Goal: Task Accomplishment & Management: Complete application form

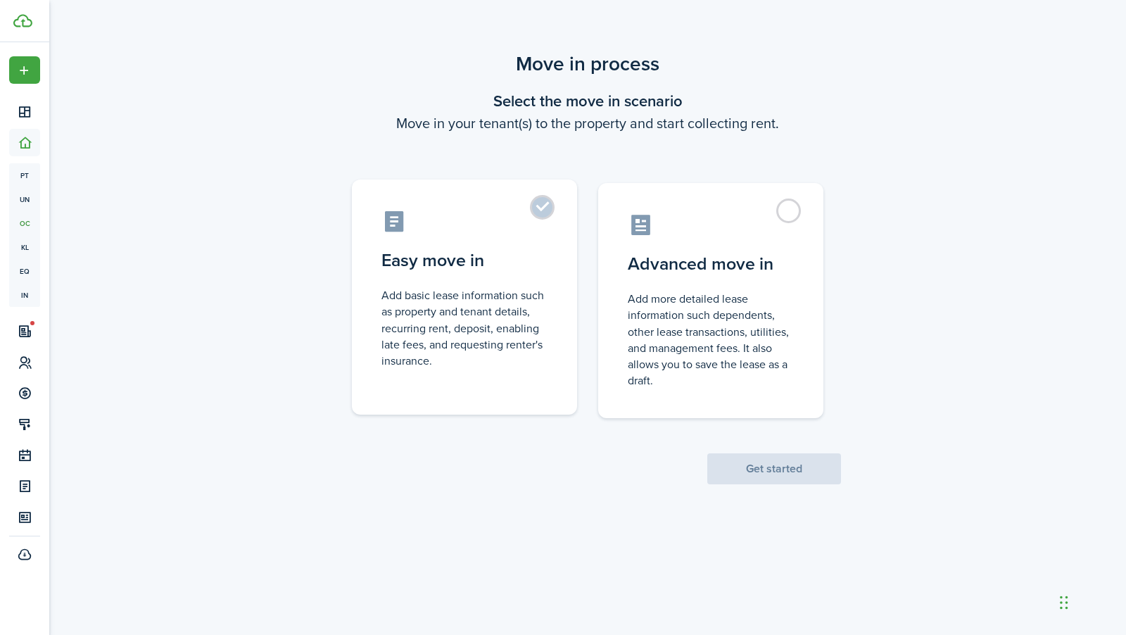
click at [551, 214] on label "Easy move in Add basic lease information such as property and tenant details, r…" at bounding box center [464, 296] width 225 height 235
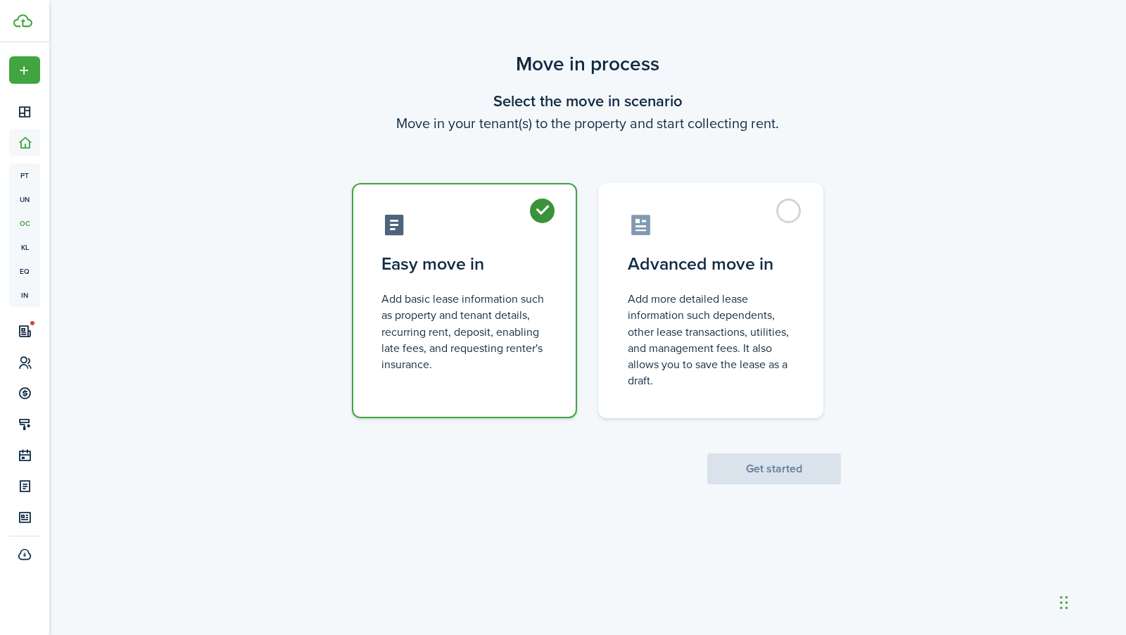
radio input "true"
click at [777, 472] on button "Get started" at bounding box center [774, 468] width 134 height 31
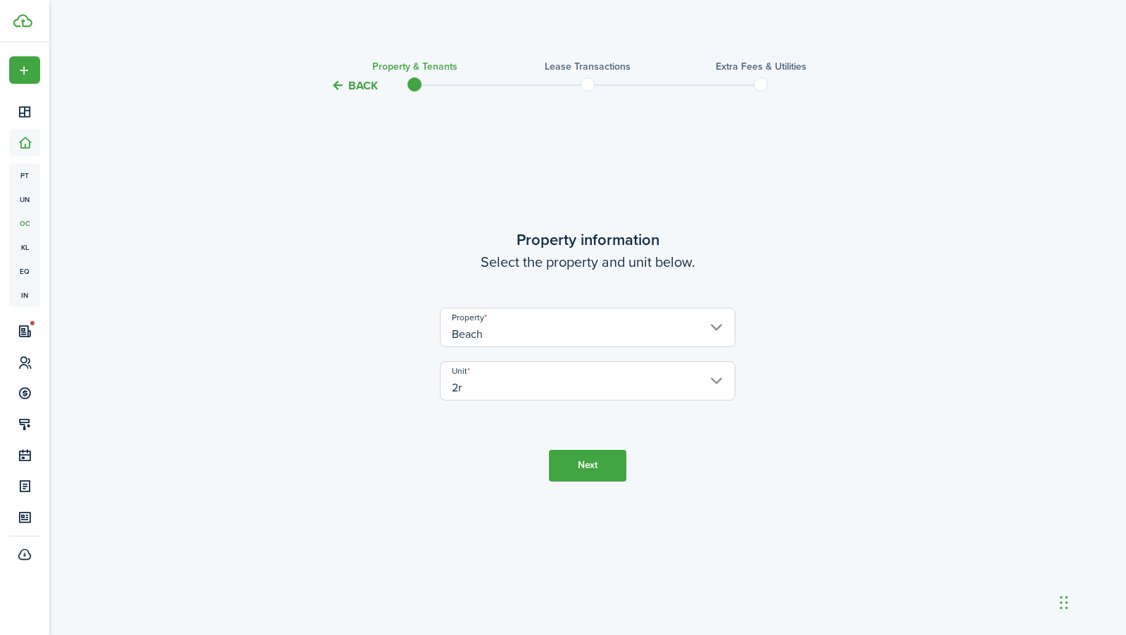
click at [591, 463] on button "Next" at bounding box center [587, 466] width 77 height 32
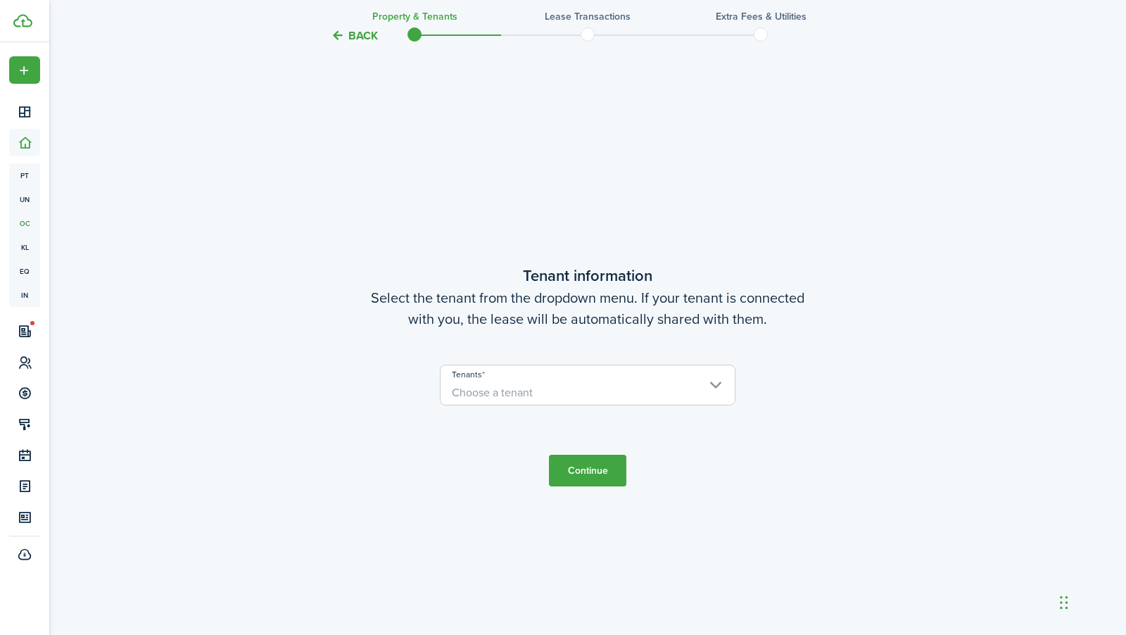
scroll to position [540, 0]
click at [603, 391] on span "Choose a tenant" at bounding box center [587, 390] width 294 height 24
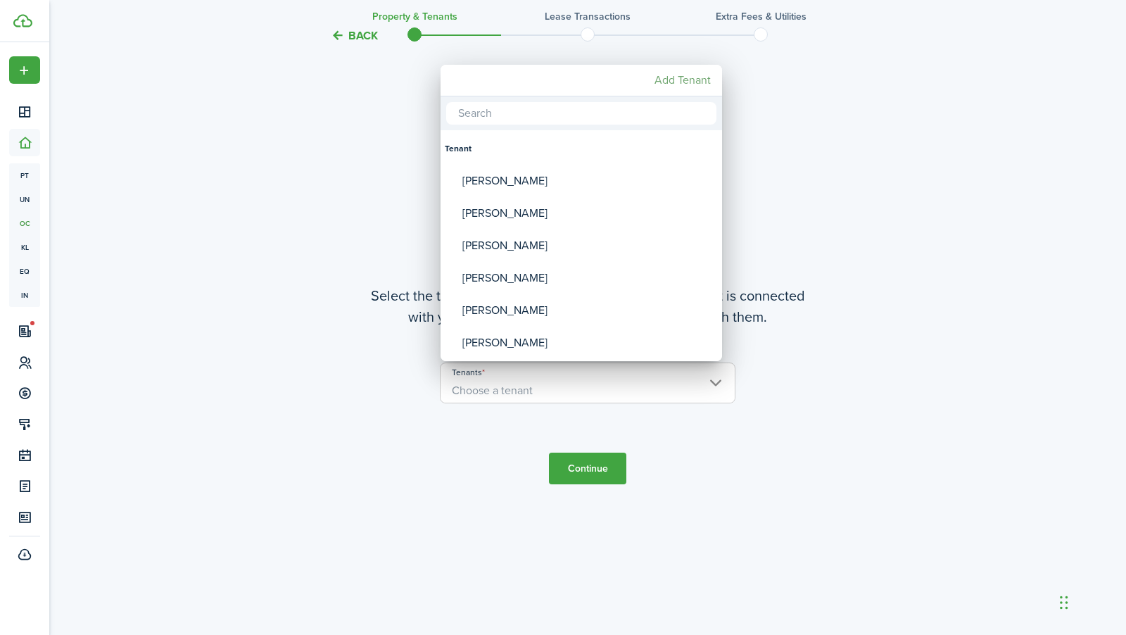
click at [694, 75] on mbsc-button "Add Tenant" at bounding box center [683, 80] width 68 height 25
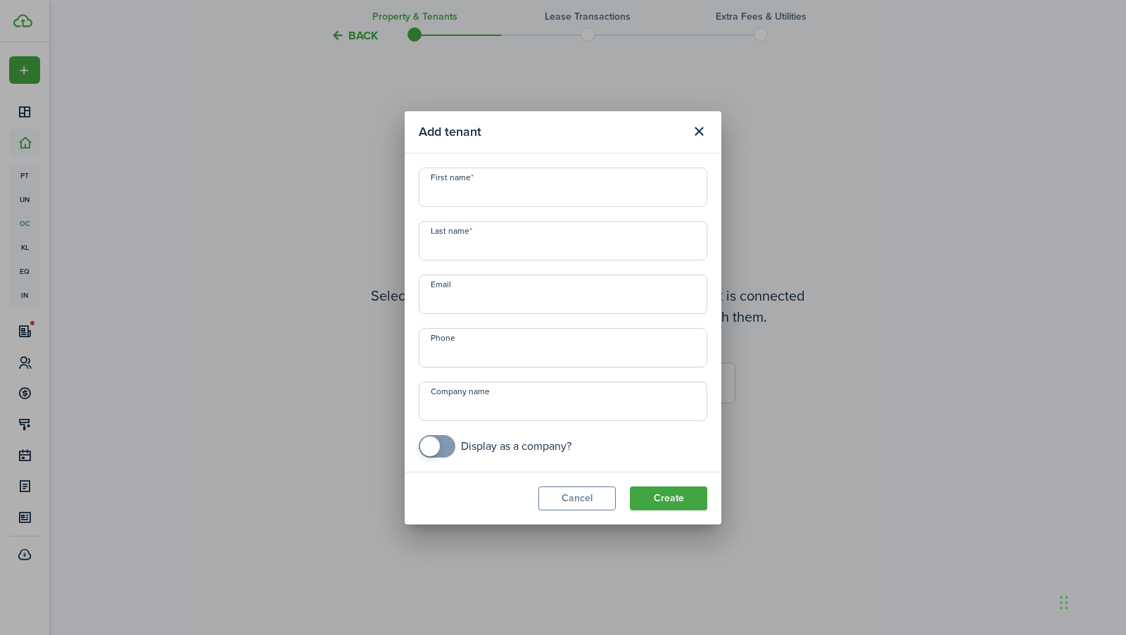
click at [533, 194] on input "First name" at bounding box center [563, 186] width 288 height 39
type input "[PERSON_NAME]"
click at [540, 255] on input "Last name" at bounding box center [563, 240] width 288 height 39
type input "[PERSON_NAME]"
click at [537, 304] on input "Email" at bounding box center [563, 293] width 288 height 39
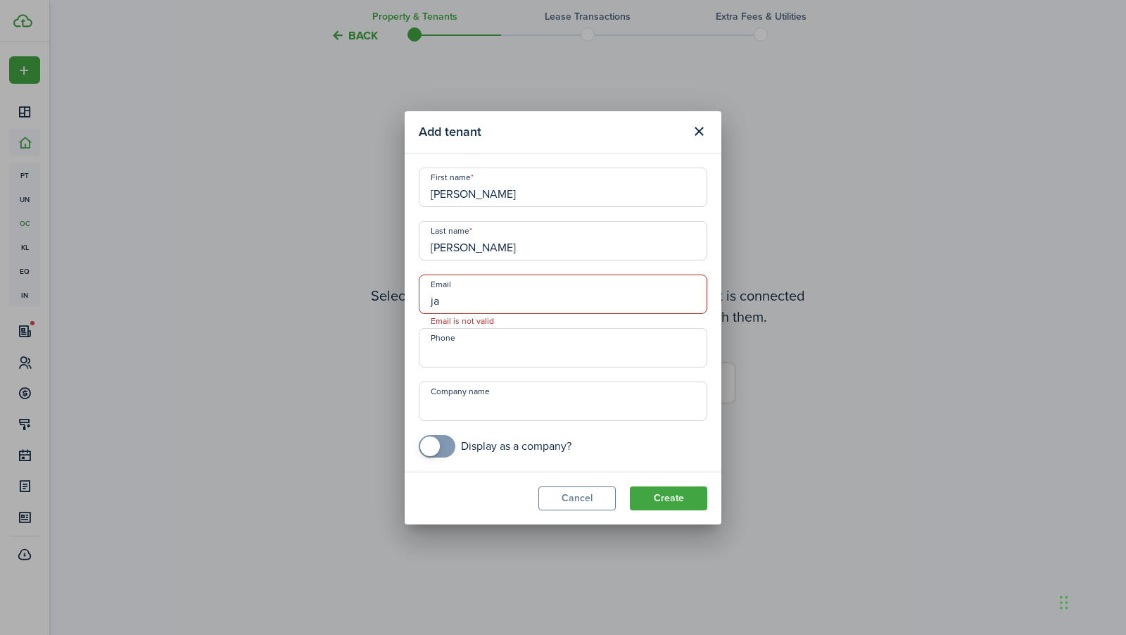
type input "j"
type input "[EMAIL_ADDRESS][DOMAIN_NAME]"
click at [552, 364] on input "+1" at bounding box center [563, 347] width 288 height 39
type input "[PHONE_NUMBER]"
click at [530, 414] on input "Company name" at bounding box center [563, 400] width 288 height 39
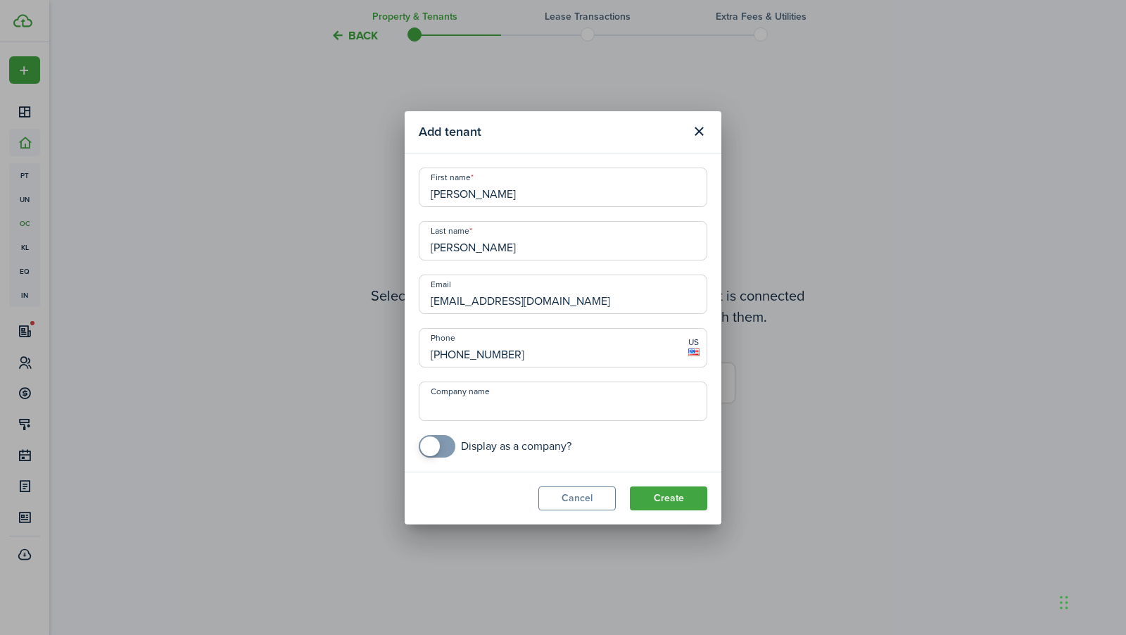
click at [780, 412] on div "Add tenant First name [PERSON_NAME] name [PERSON_NAME] [EMAIL_ADDRESS][DOMAIN_N…" at bounding box center [563, 317] width 1126 height 635
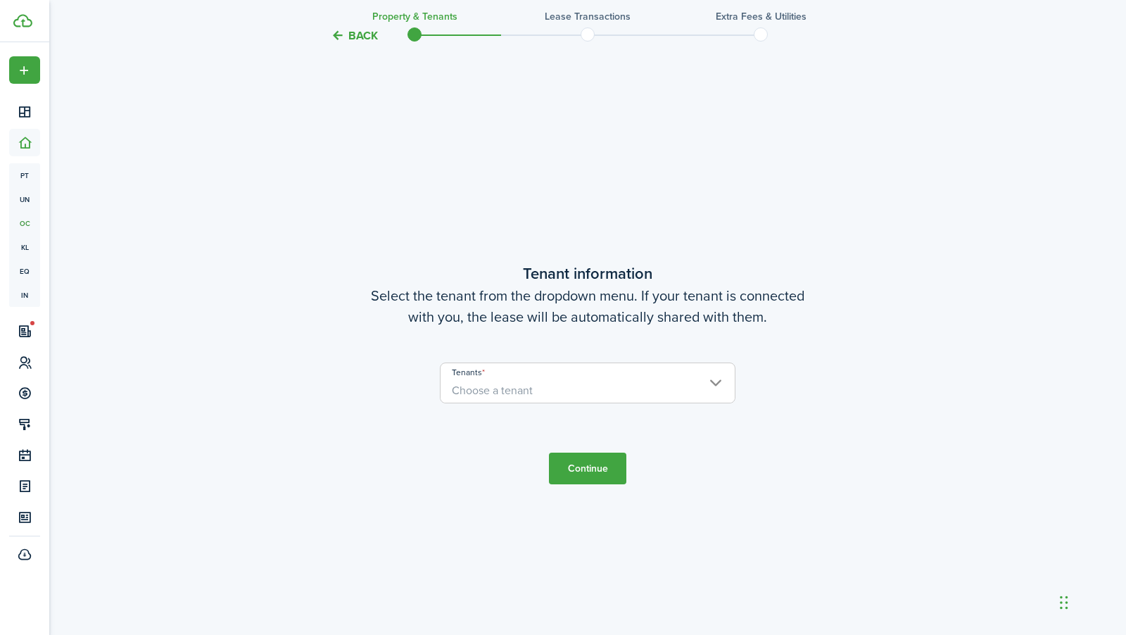
click at [644, 381] on span "Choose a tenant" at bounding box center [587, 390] width 294 height 24
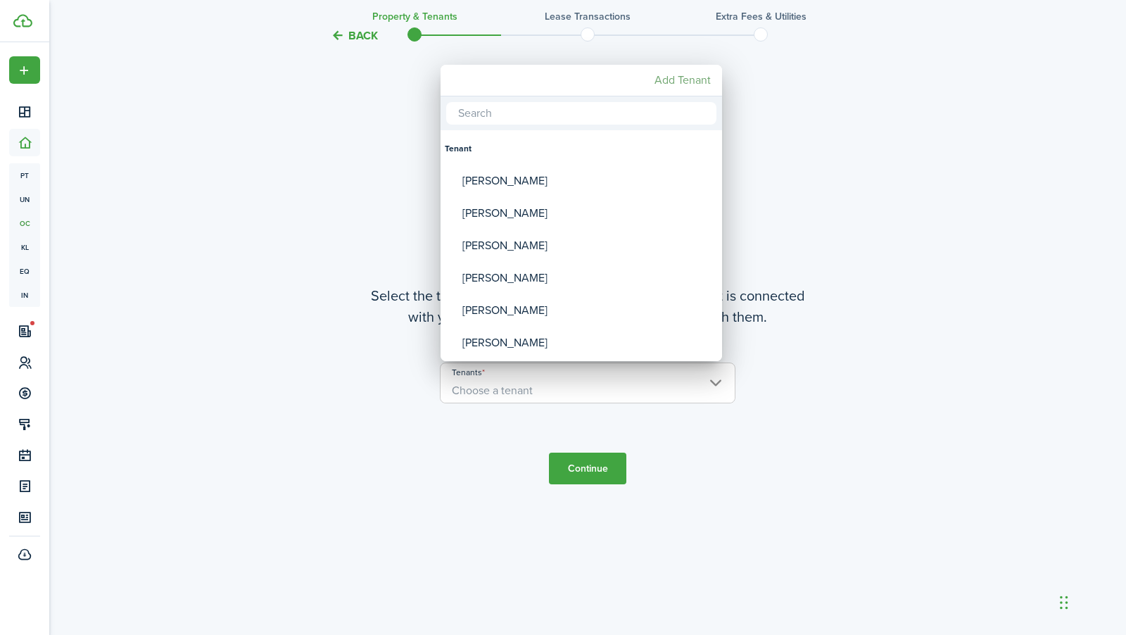
click at [690, 75] on mbsc-button "Add Tenant" at bounding box center [683, 80] width 68 height 25
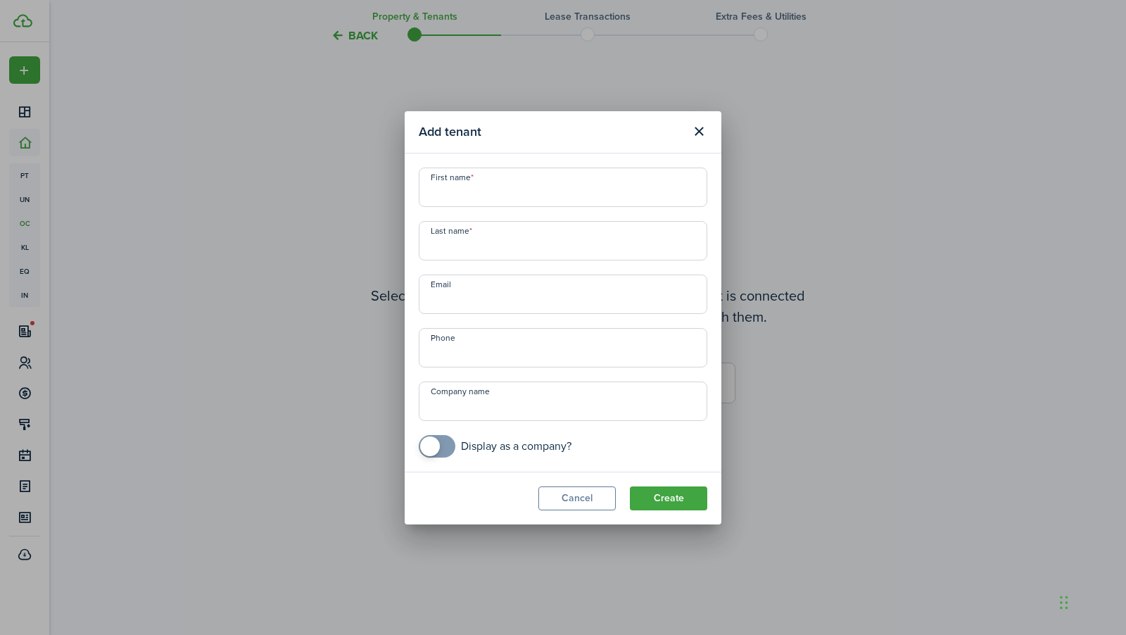
click at [587, 190] on input "First name" at bounding box center [563, 186] width 288 height 39
type input "[PERSON_NAME]"
click at [540, 255] on input "Last name" at bounding box center [563, 240] width 288 height 39
type input "[PERSON_NAME]"
click at [530, 312] on input "Email" at bounding box center [563, 293] width 288 height 39
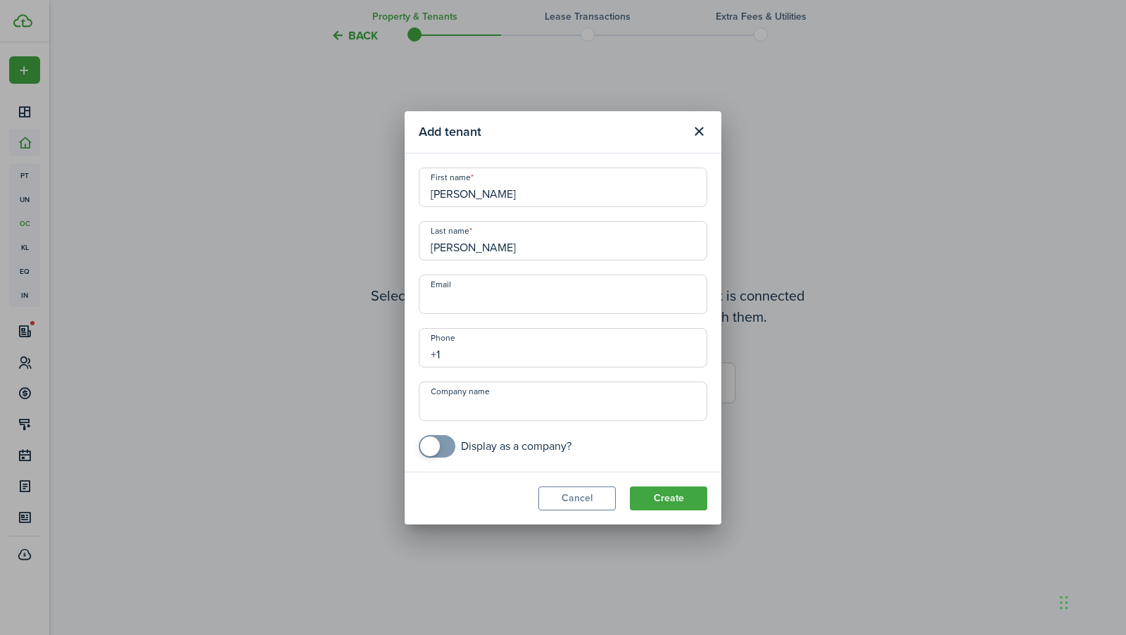
click at [478, 359] on input "+1" at bounding box center [563, 347] width 288 height 39
type input "[PHONE_NUMBER]"
click at [495, 410] on input "Company name" at bounding box center [563, 400] width 288 height 39
type input "19136450408"
click at [551, 298] on input "Email" at bounding box center [563, 293] width 288 height 39
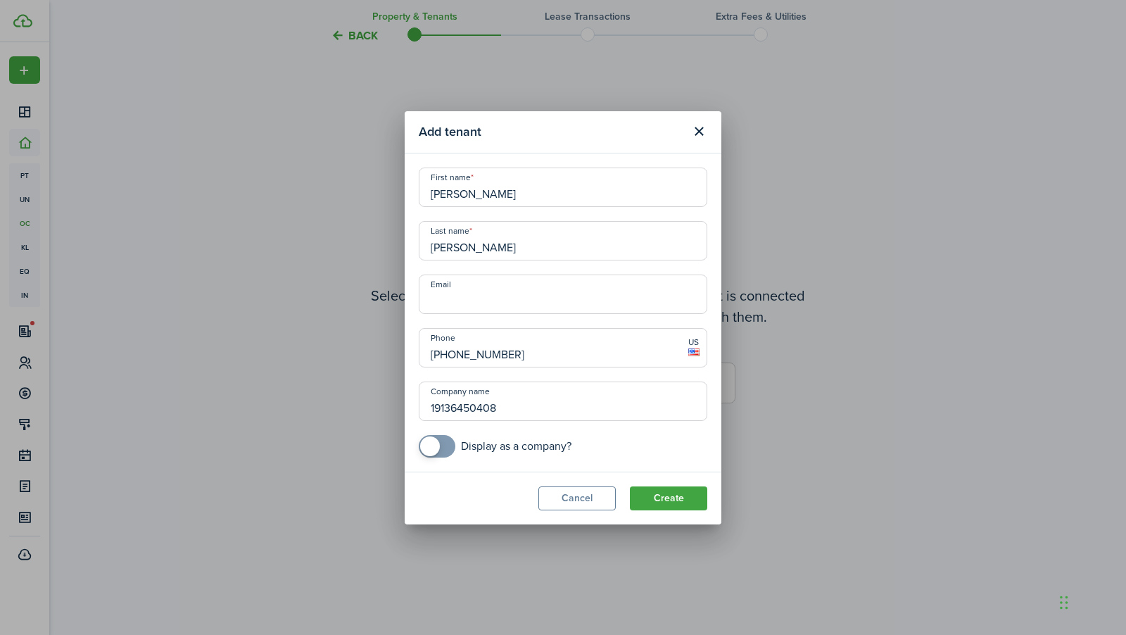
type input "J"
type input "[EMAIL_ADDRESS][DOMAIN_NAME]"
click at [676, 502] on button "Create" at bounding box center [668, 498] width 77 height 24
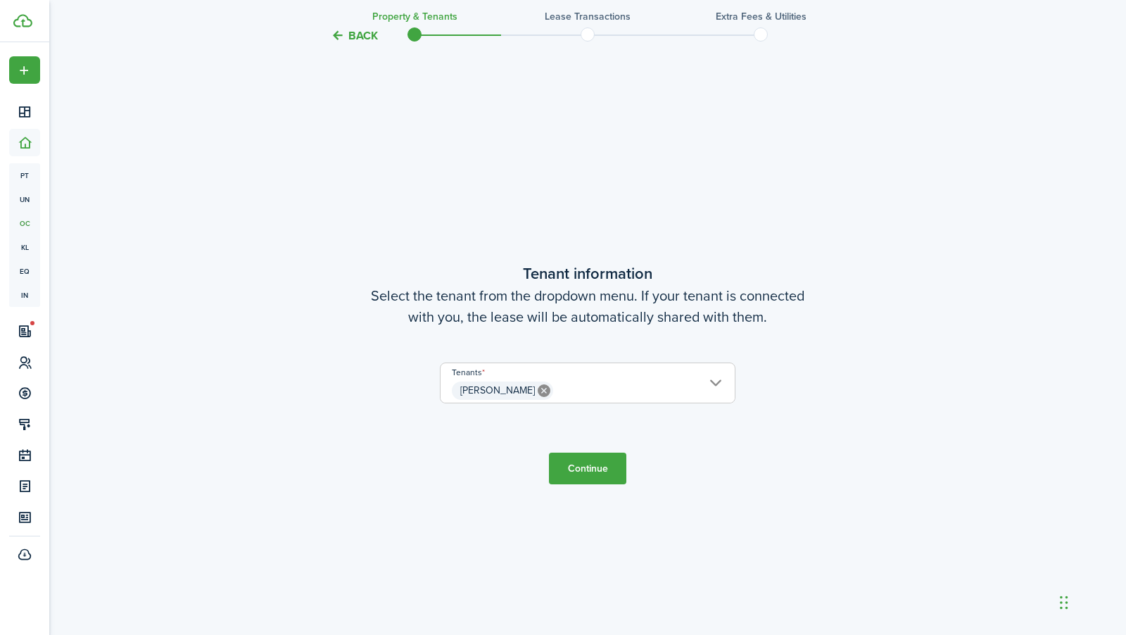
click at [590, 480] on button "Continue" at bounding box center [587, 468] width 77 height 32
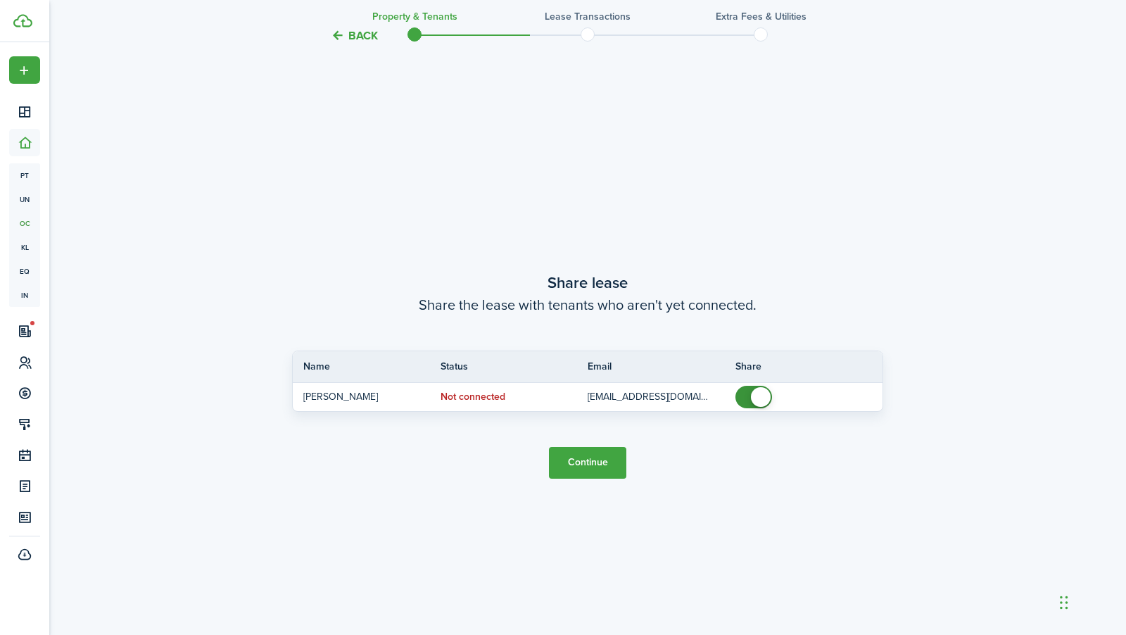
scroll to position [1175, 0]
click at [602, 463] on button "Continue" at bounding box center [587, 461] width 77 height 32
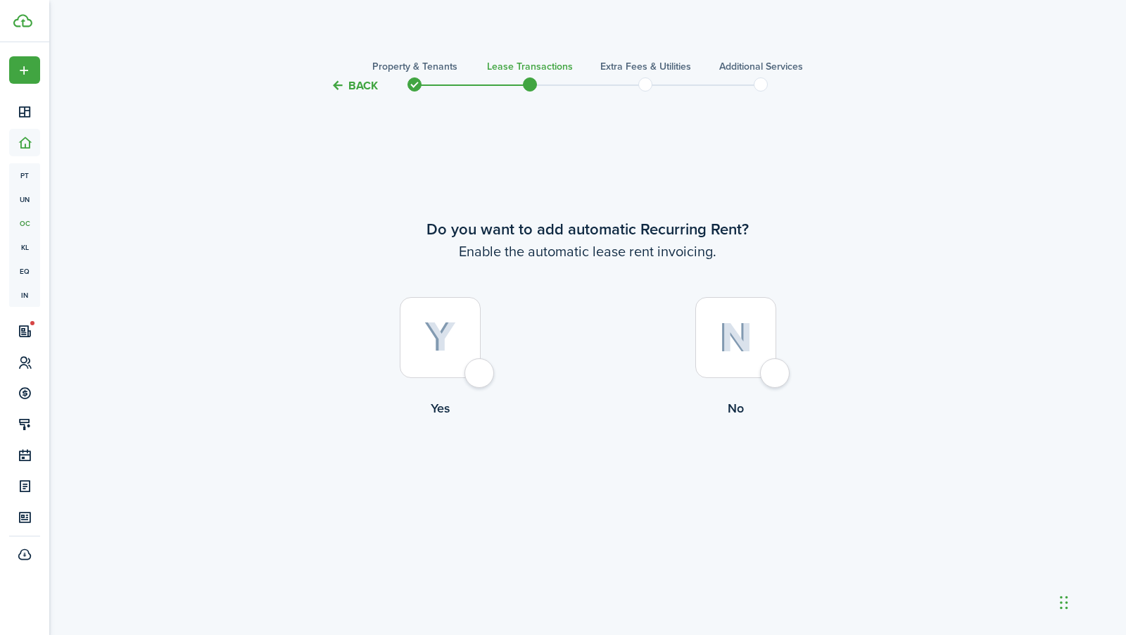
click at [440, 346] on img at bounding box center [440, 336] width 32 height 31
radio input "true"
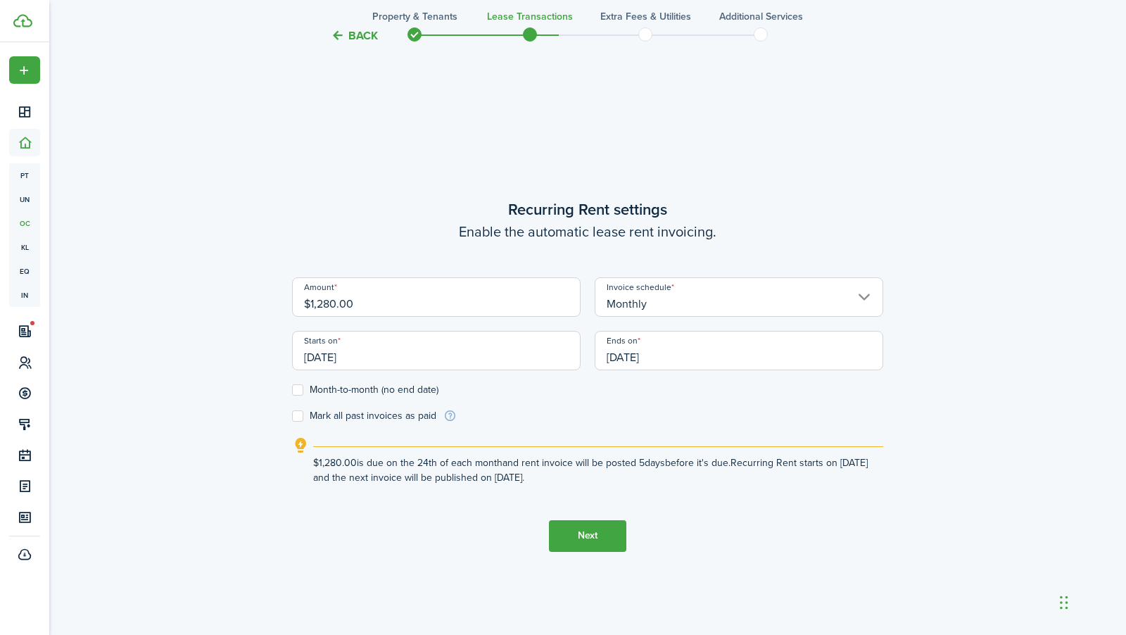
scroll to position [540, 0]
click at [328, 305] on input "$1,280.00" at bounding box center [436, 295] width 288 height 39
click at [452, 357] on input "[DATE]" at bounding box center [436, 348] width 288 height 39
type input "$1,330.00"
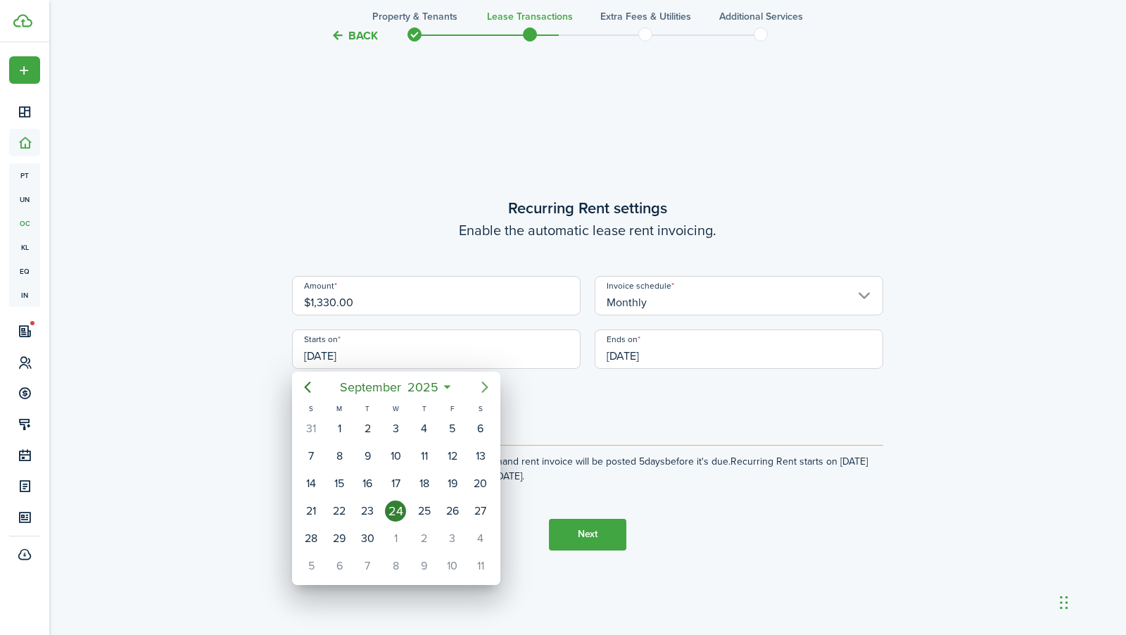
click at [488, 387] on icon "Next page" at bounding box center [484, 386] width 17 height 17
click at [397, 430] on div "1" at bounding box center [395, 428] width 21 height 21
type input "[DATE]"
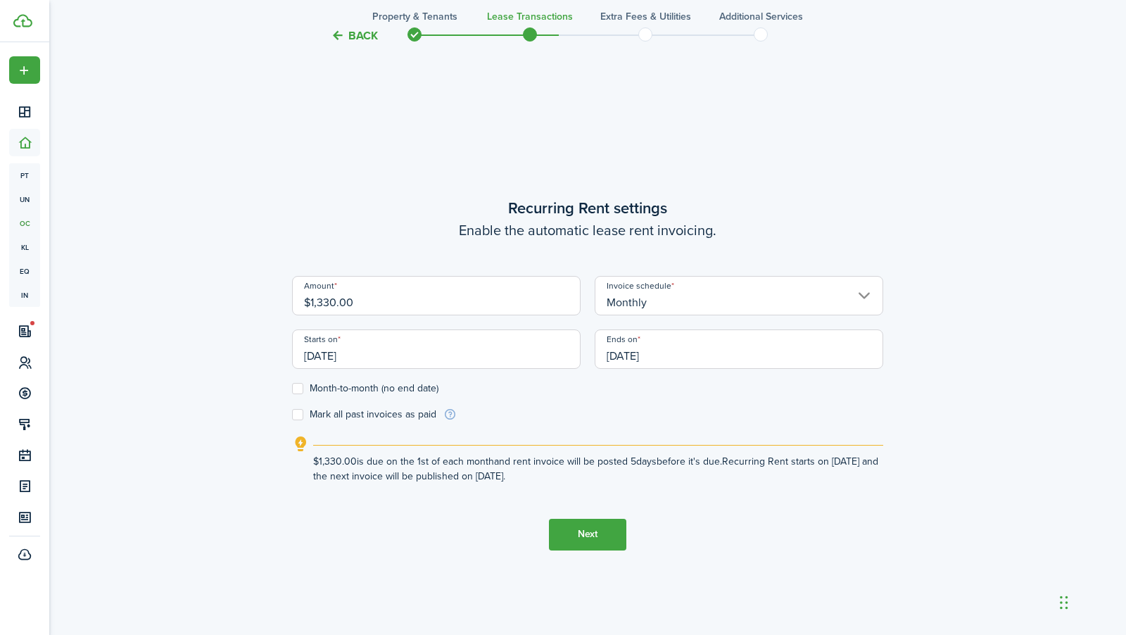
click at [701, 350] on input "[DATE]" at bounding box center [738, 348] width 288 height 39
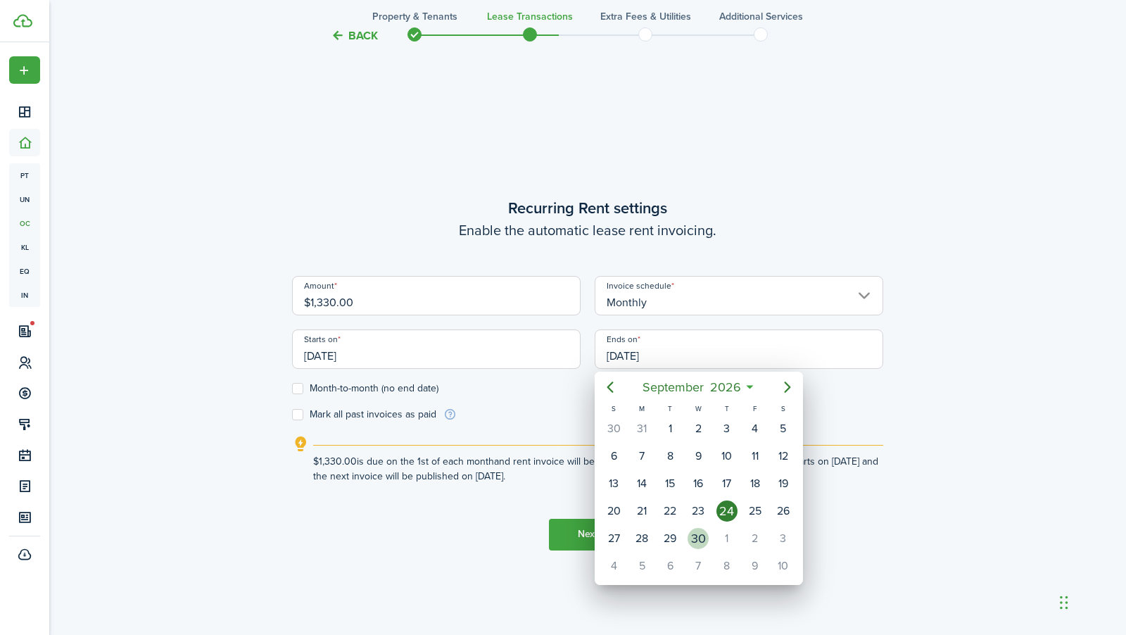
click at [703, 537] on div "30" at bounding box center [697, 538] width 21 height 21
type input "[DATE]"
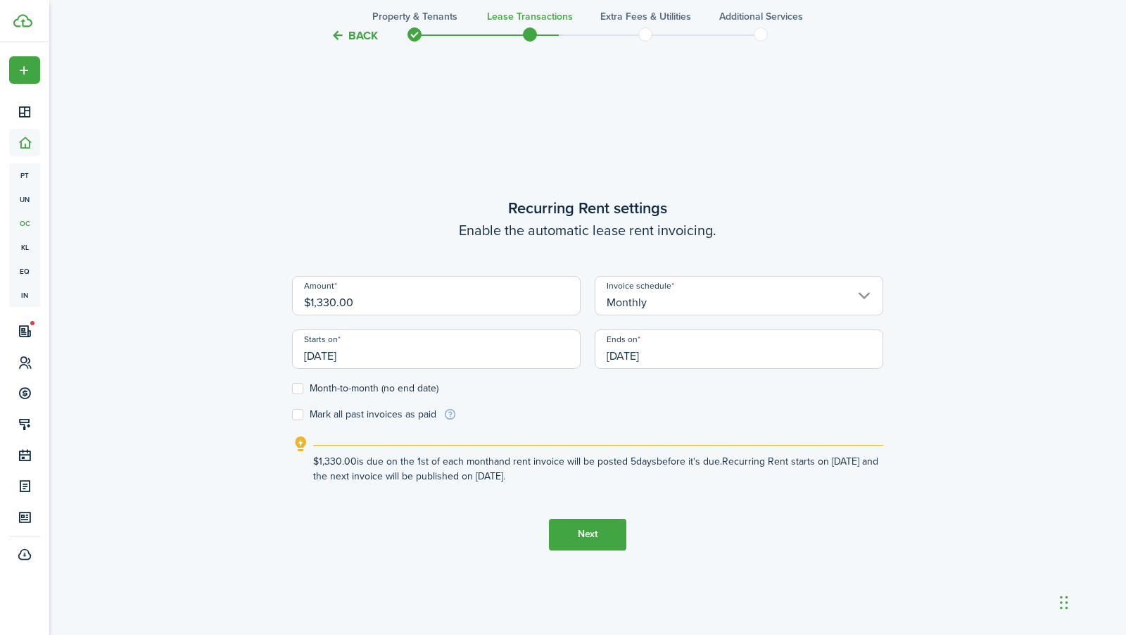
click at [587, 528] on button "Next" at bounding box center [587, 534] width 77 height 32
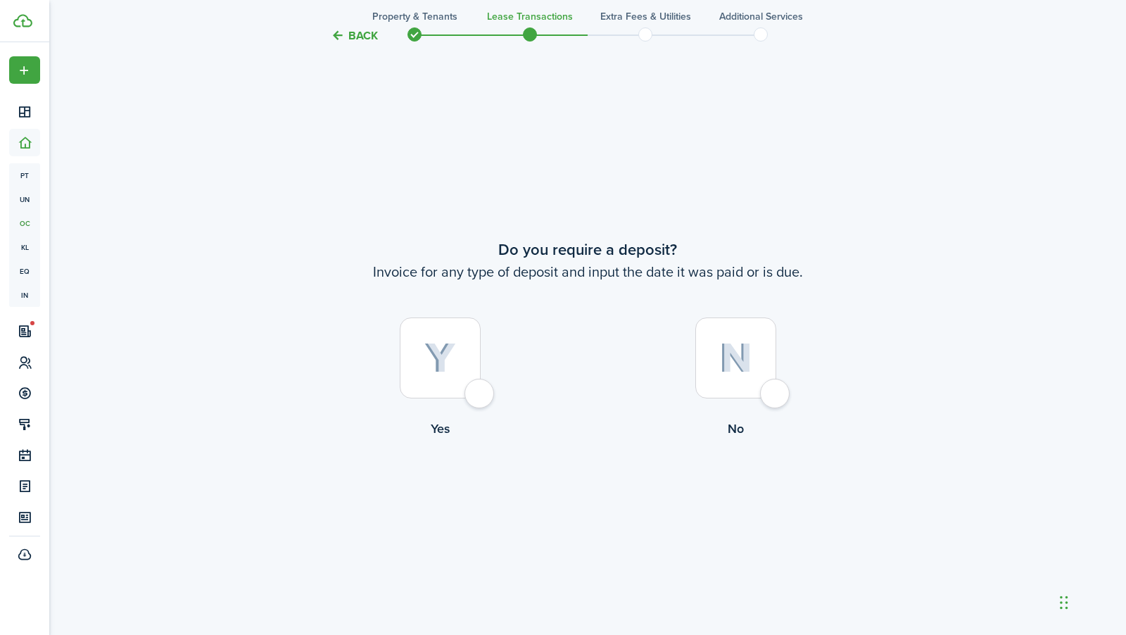
scroll to position [1175, 0]
click at [480, 365] on label "Yes" at bounding box center [439, 378] width 295 height 127
radio input "true"
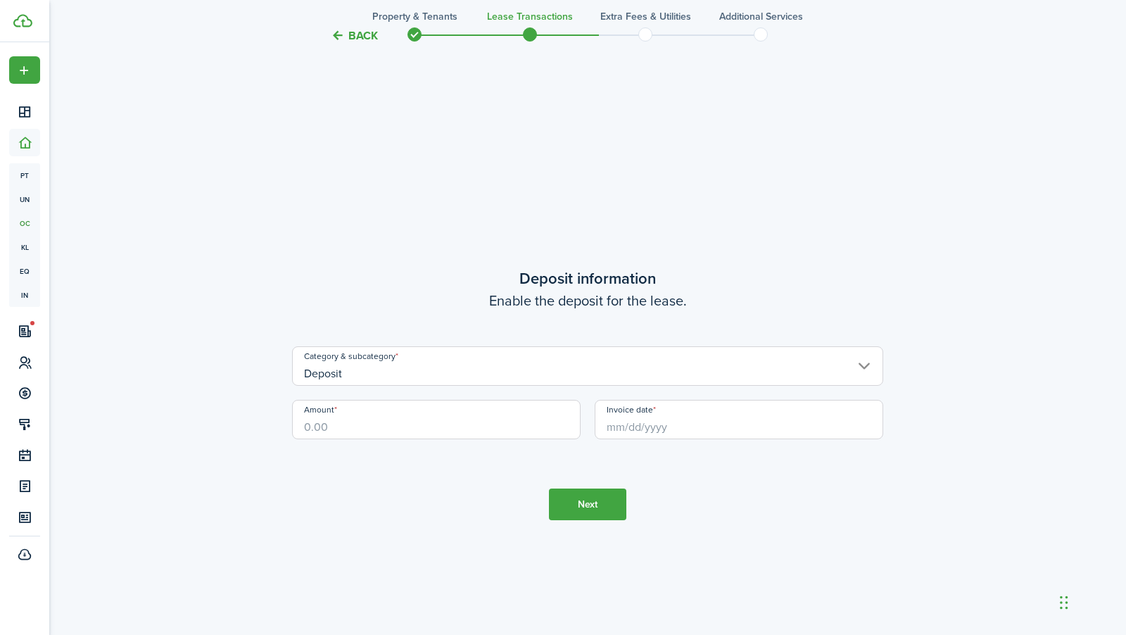
scroll to position [1809, 0]
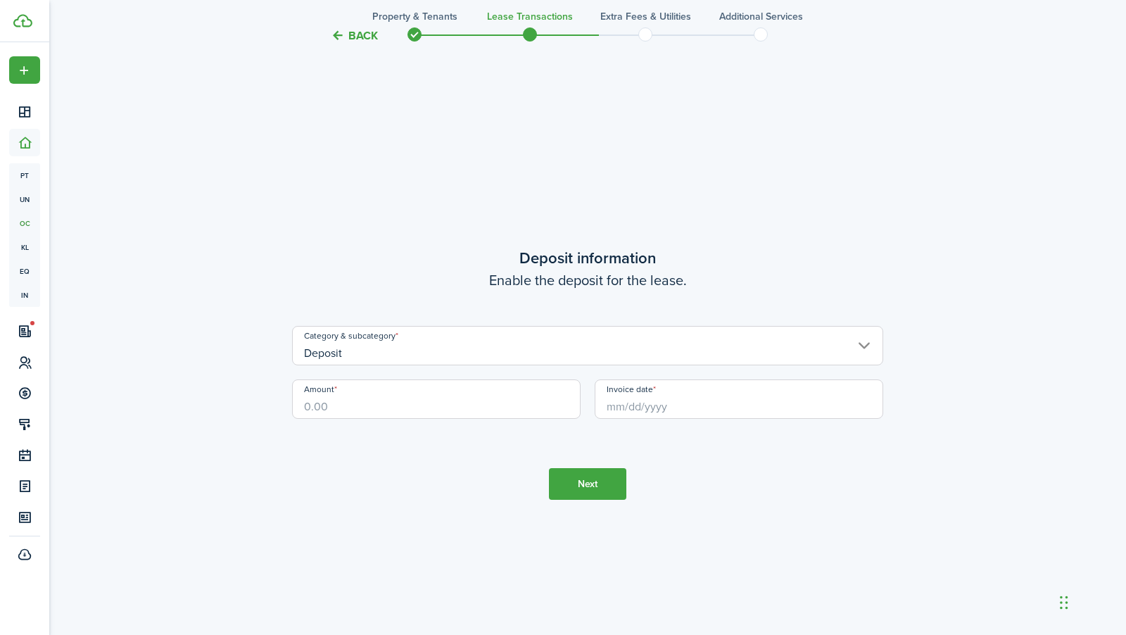
click at [617, 356] on input "Deposit" at bounding box center [587, 345] width 591 height 39
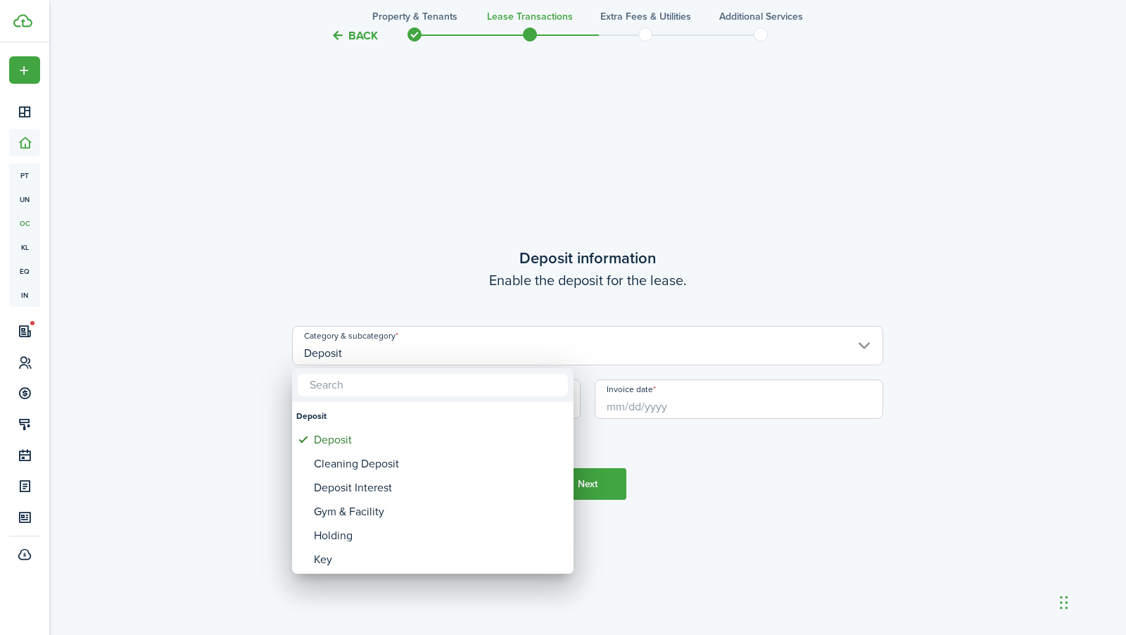
click at [754, 497] on div at bounding box center [562, 317] width 1351 height 860
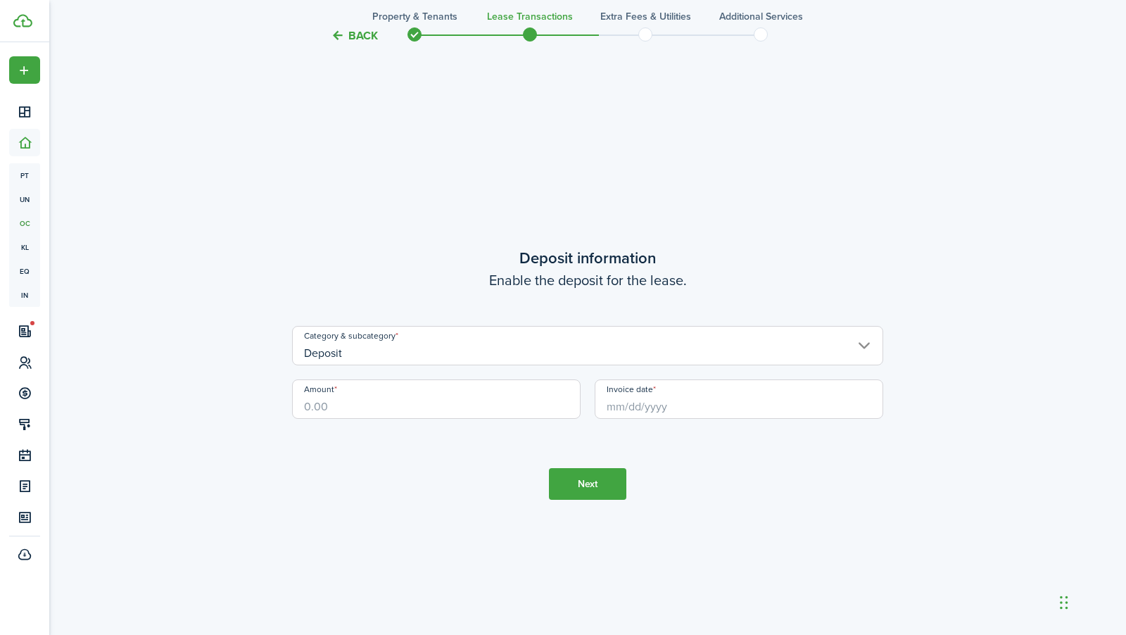
click at [487, 420] on div "Amount" at bounding box center [436, 405] width 302 height 53
click at [475, 404] on input "Amount" at bounding box center [436, 398] width 288 height 39
click at [708, 402] on input "Invoice date" at bounding box center [738, 398] width 288 height 39
type input "$1,800.00"
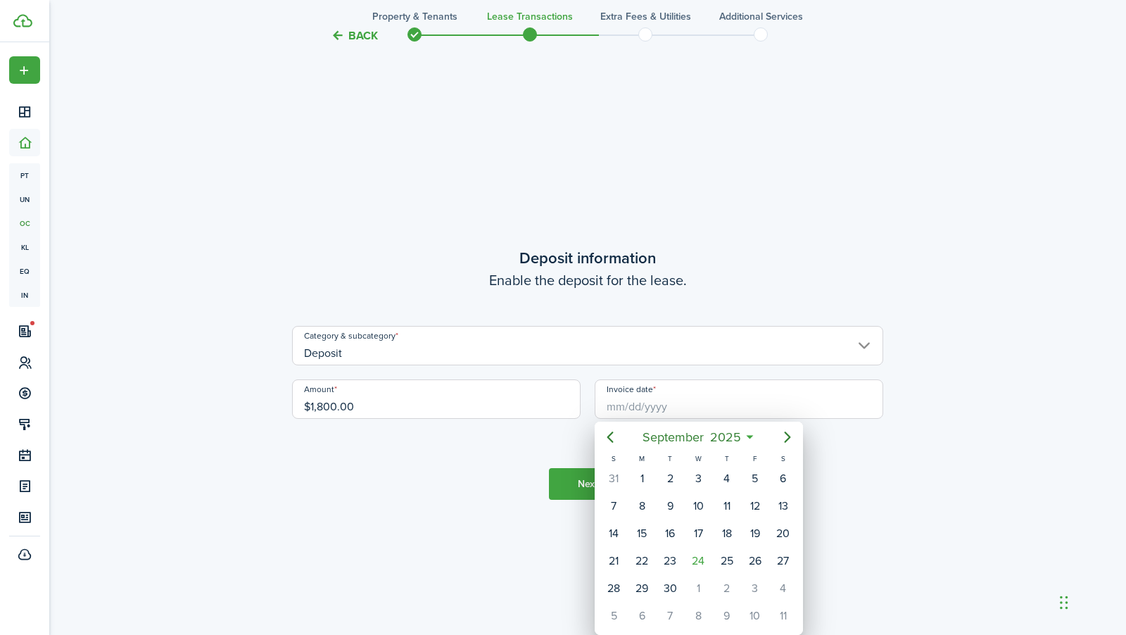
click at [837, 442] on div at bounding box center [562, 317] width 1351 height 860
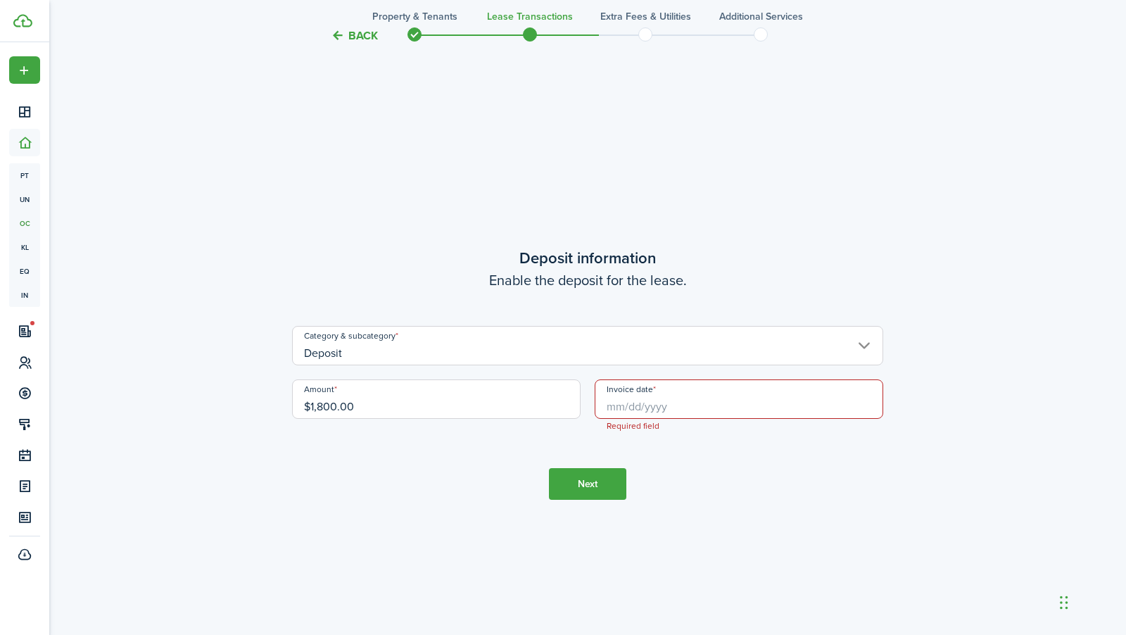
click at [762, 395] on input "Invoice date" at bounding box center [738, 398] width 288 height 39
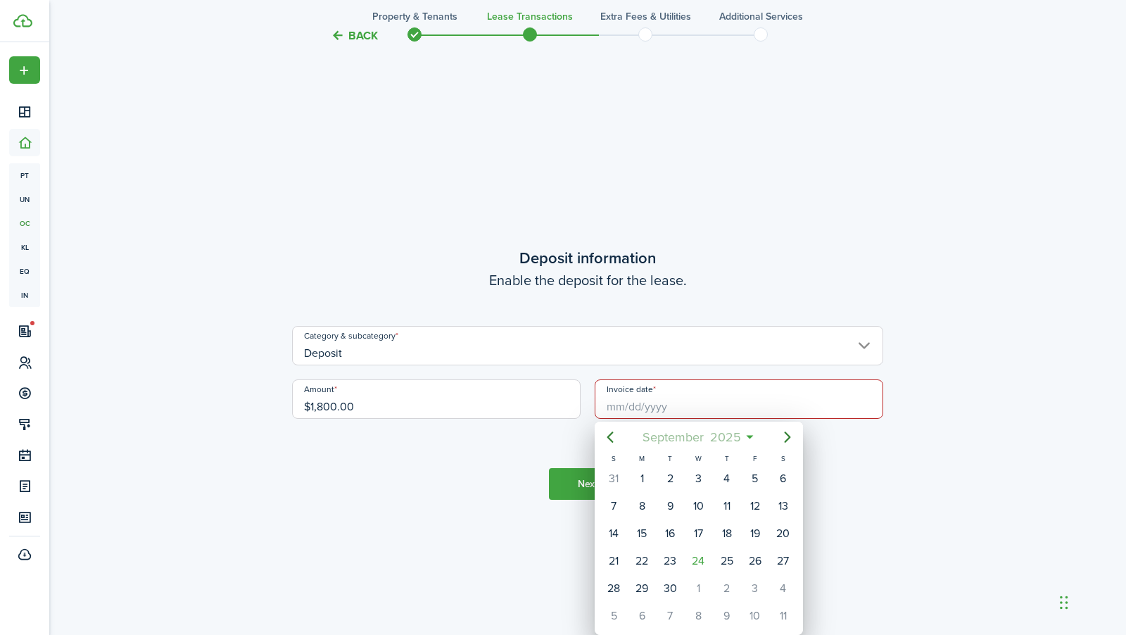
click at [744, 436] on mbsc-button "[DATE]" at bounding box center [691, 436] width 116 height 25
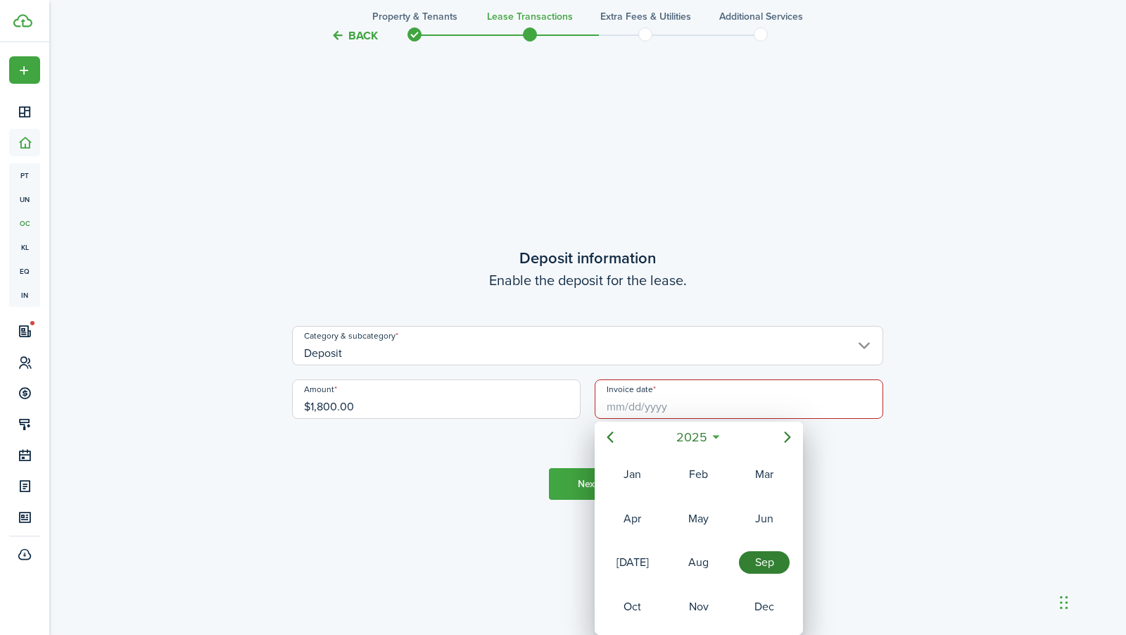
click at [760, 566] on div "Sep" at bounding box center [764, 562] width 51 height 23
